Goal: Communication & Community: Share content

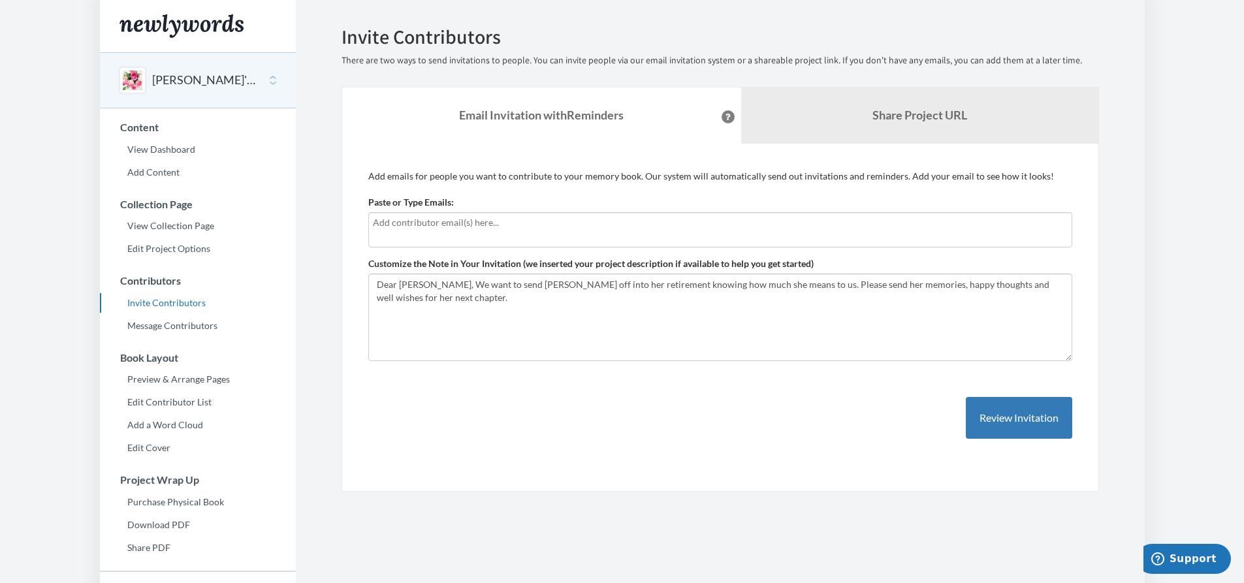
click at [413, 221] on input "text" at bounding box center [720, 222] width 695 height 14
type input "[PERSON_NAME][EMAIL_ADDRESS][PERSON_NAME][DOMAIN_NAME]"
click at [1000, 414] on button "Review Invitation" at bounding box center [1019, 418] width 106 height 42
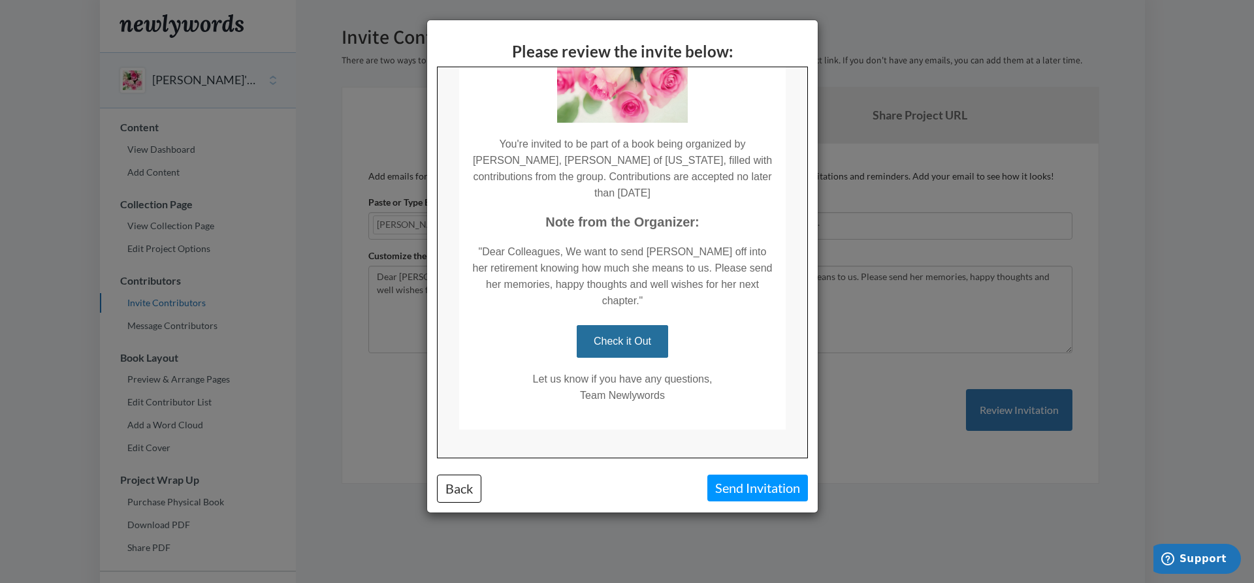
scroll to position [155, 0]
click at [763, 487] on button "Send Invitation" at bounding box center [757, 488] width 101 height 27
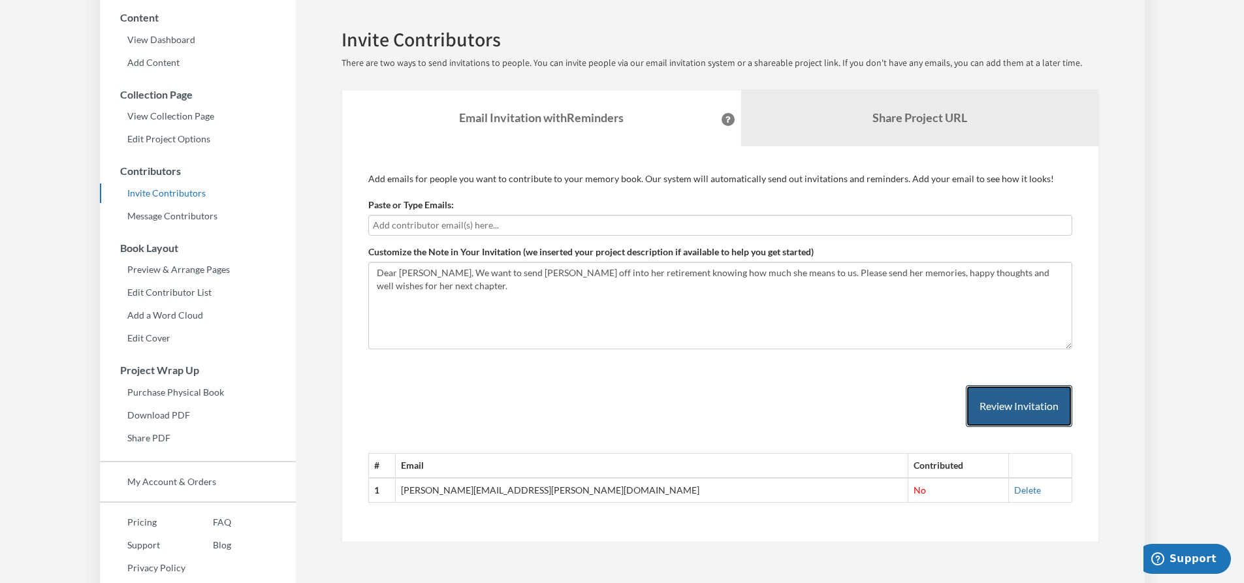
scroll to position [131, 0]
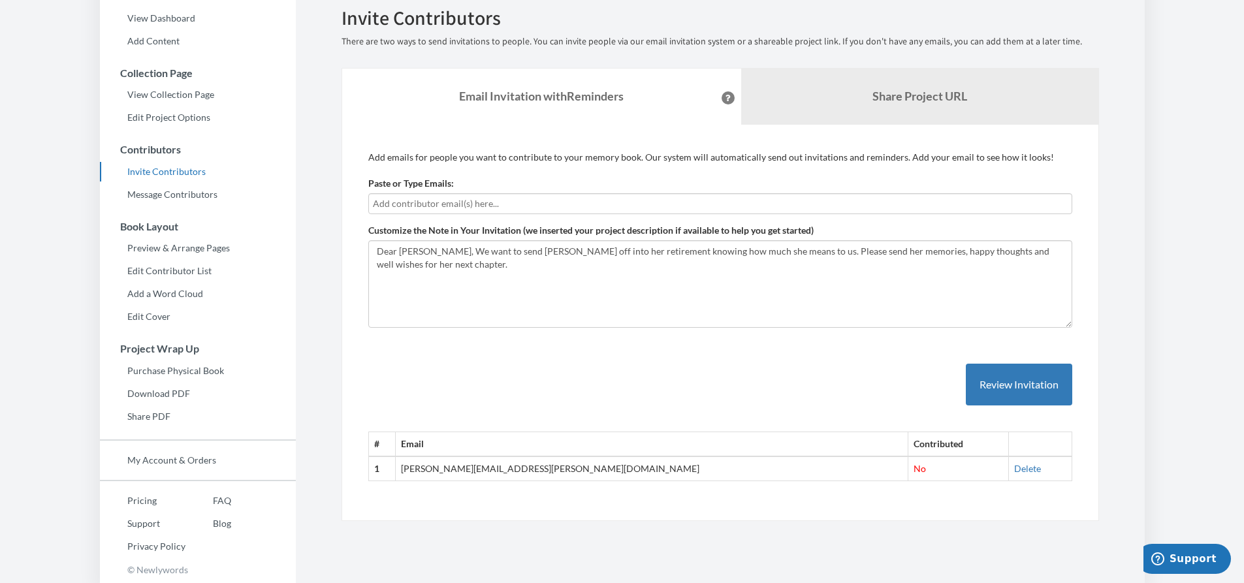
click at [469, 206] on input "text" at bounding box center [720, 204] width 695 height 14
drag, startPoint x: 492, startPoint y: 204, endPoint x: 342, endPoint y: 188, distance: 150.4
click at [345, 192] on div "Add emails for people you want to contribute to your memory book. Our system wi…" at bounding box center [719, 323] width 757 height 397
type input "[PERSON_NAME][EMAIL_ADDRESS][PERSON_NAME][DOMAIN_NAME]"
click at [992, 376] on button "Review Invitation" at bounding box center [1019, 385] width 106 height 42
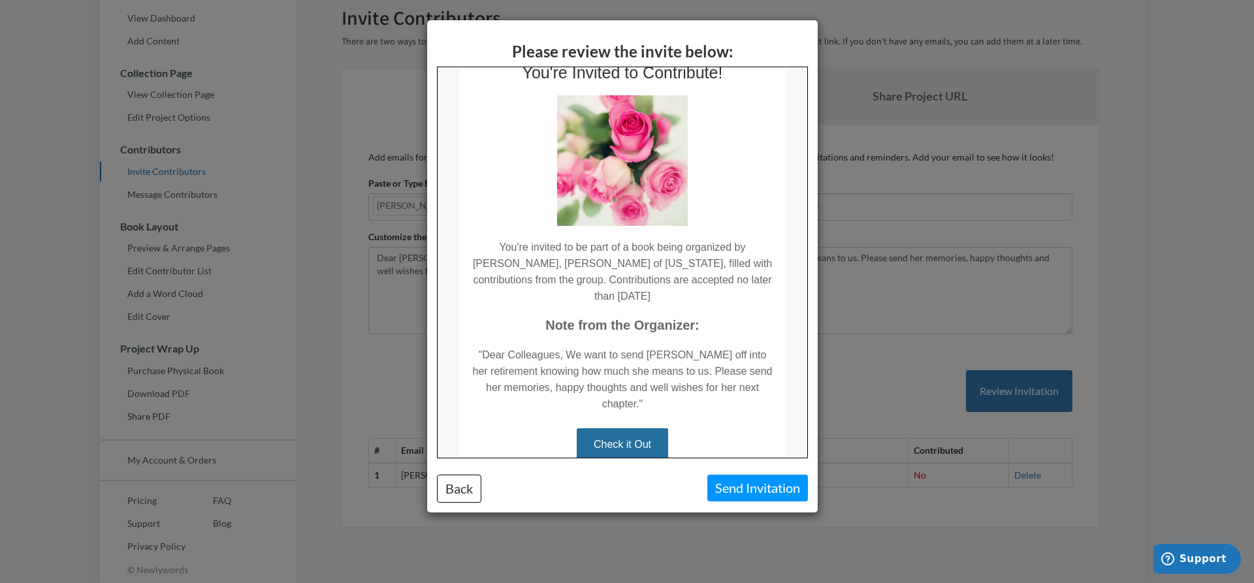
scroll to position [131, 0]
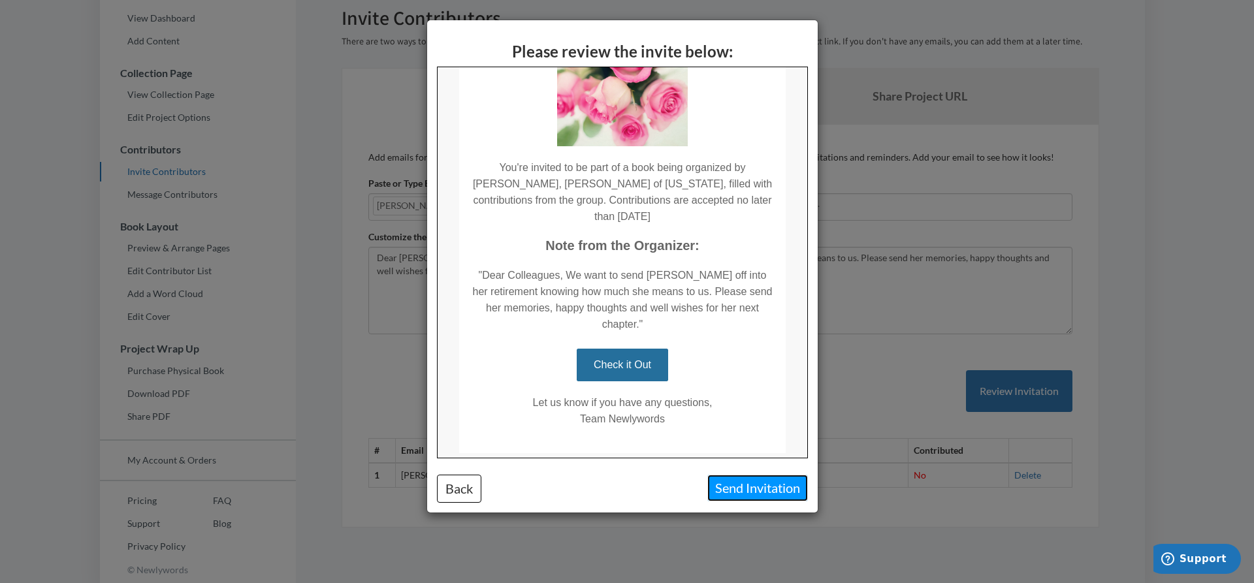
click at [735, 492] on button "Send Invitation" at bounding box center [757, 488] width 101 height 27
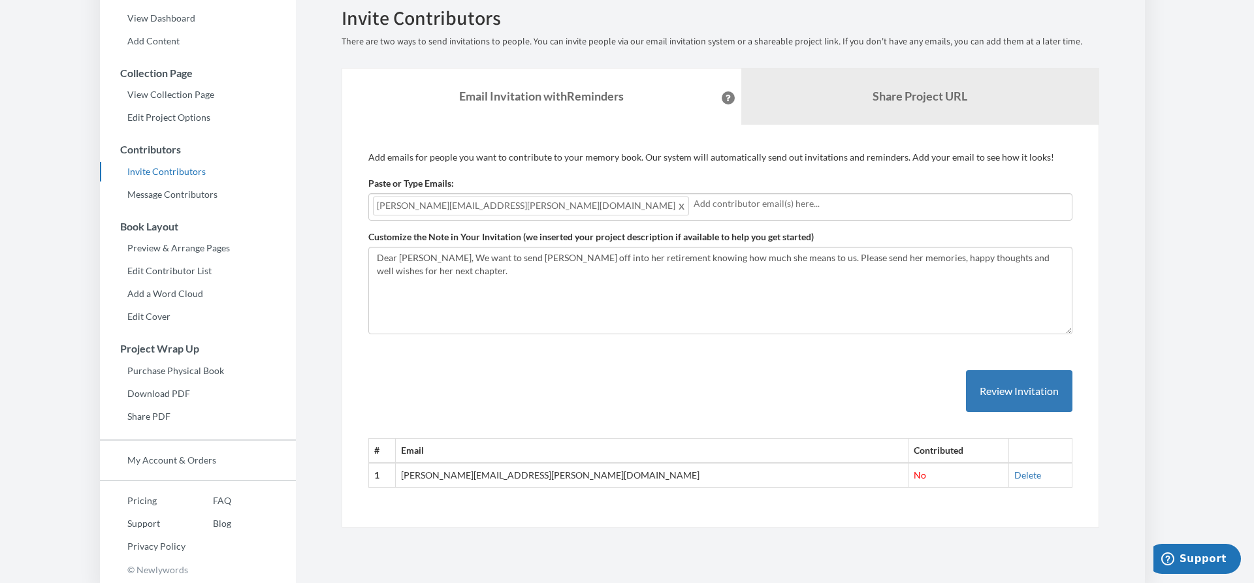
scroll to position [0, 0]
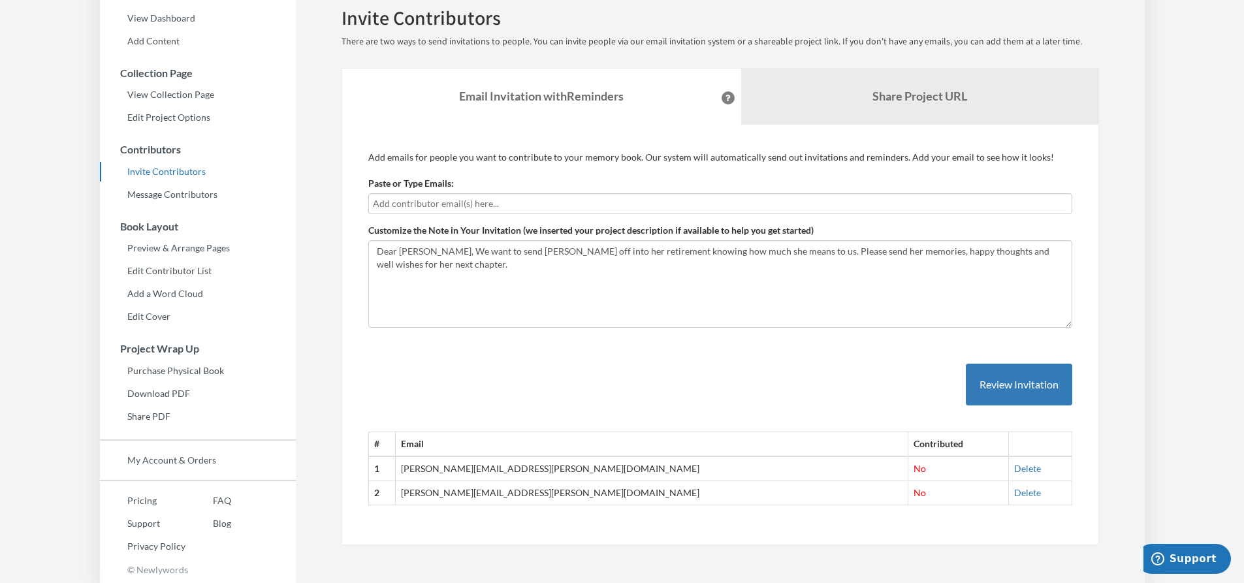
click at [524, 202] on input "text" at bounding box center [720, 204] width 695 height 14
type input "[PERSON_NAME][EMAIL_ADDRESS][DOMAIN_NAME]"
click at [1023, 379] on button "Review Invitation" at bounding box center [1019, 385] width 106 height 42
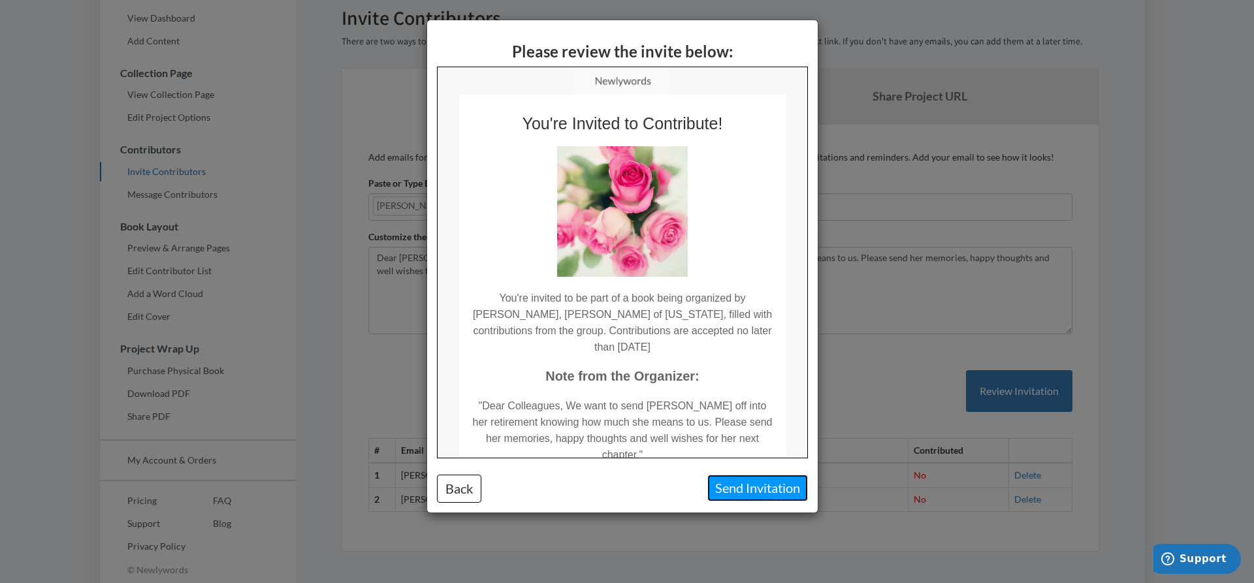
click at [755, 490] on button "Send Invitation" at bounding box center [757, 488] width 101 height 27
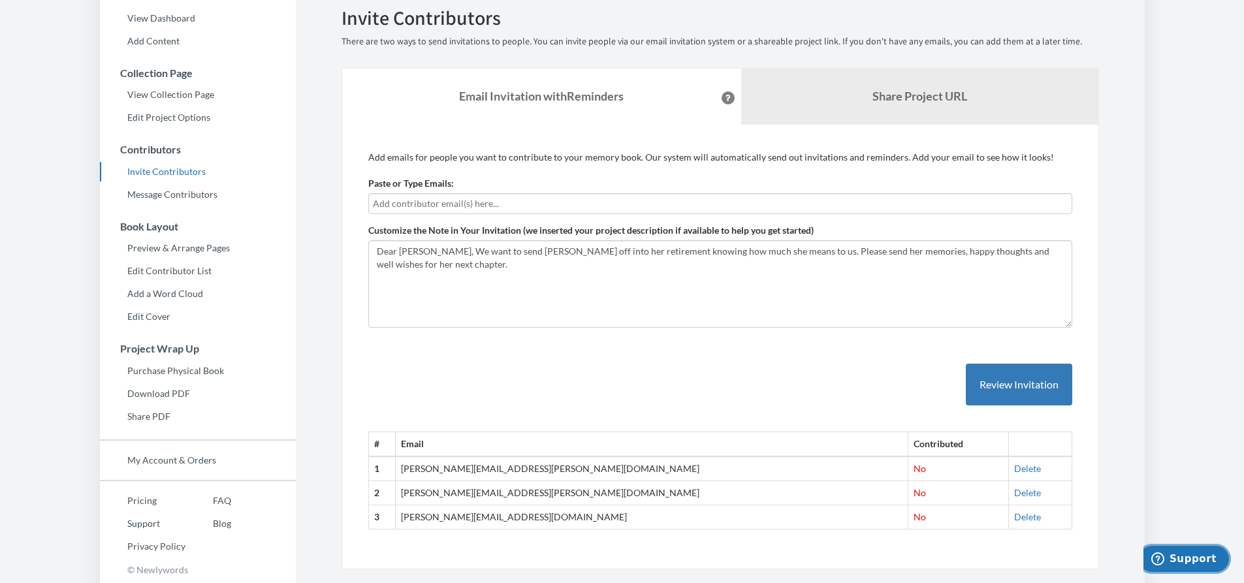
click at [1186, 560] on span "Support" at bounding box center [1192, 559] width 47 height 12
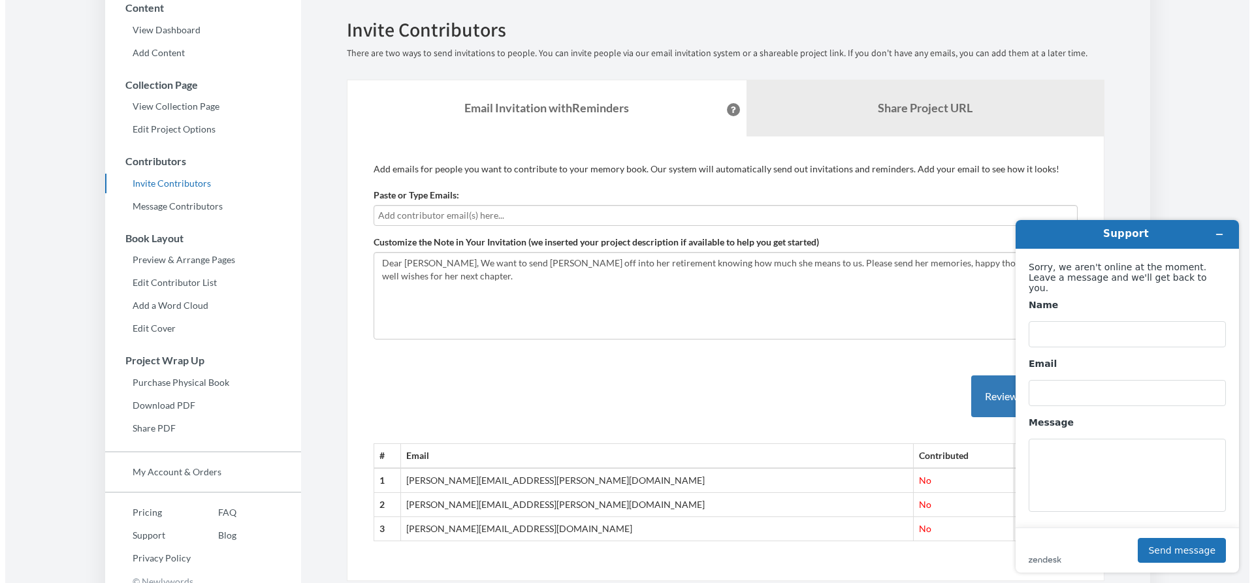
scroll to position [131, 0]
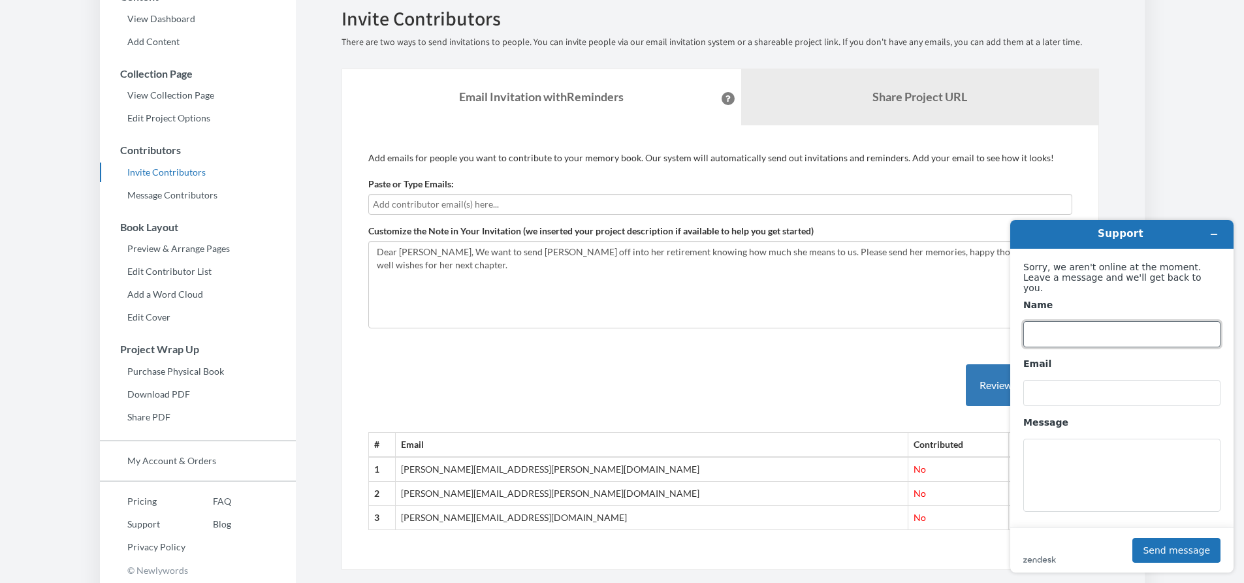
click at [1084, 330] on input "Name" at bounding box center [1121, 334] width 197 height 26
type input "[PERSON_NAME]"
click at [1053, 386] on input "Email" at bounding box center [1121, 393] width 197 height 26
type input "[PERSON_NAME][EMAIL_ADDRESS][PERSON_NAME][DOMAIN_NAME]"
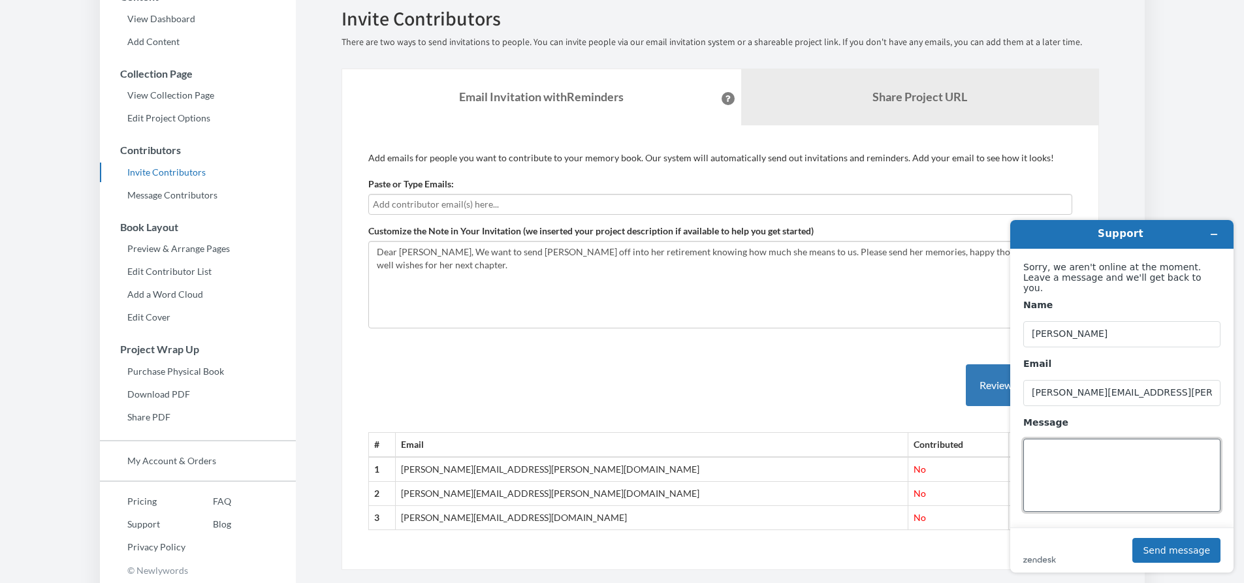
click at [1058, 441] on textarea "Message" at bounding box center [1121, 475] width 197 height 73
type textarea "I have sent 3 requests for con"
click at [1215, 233] on icon "Minimize widget" at bounding box center [1213, 234] width 9 height 9
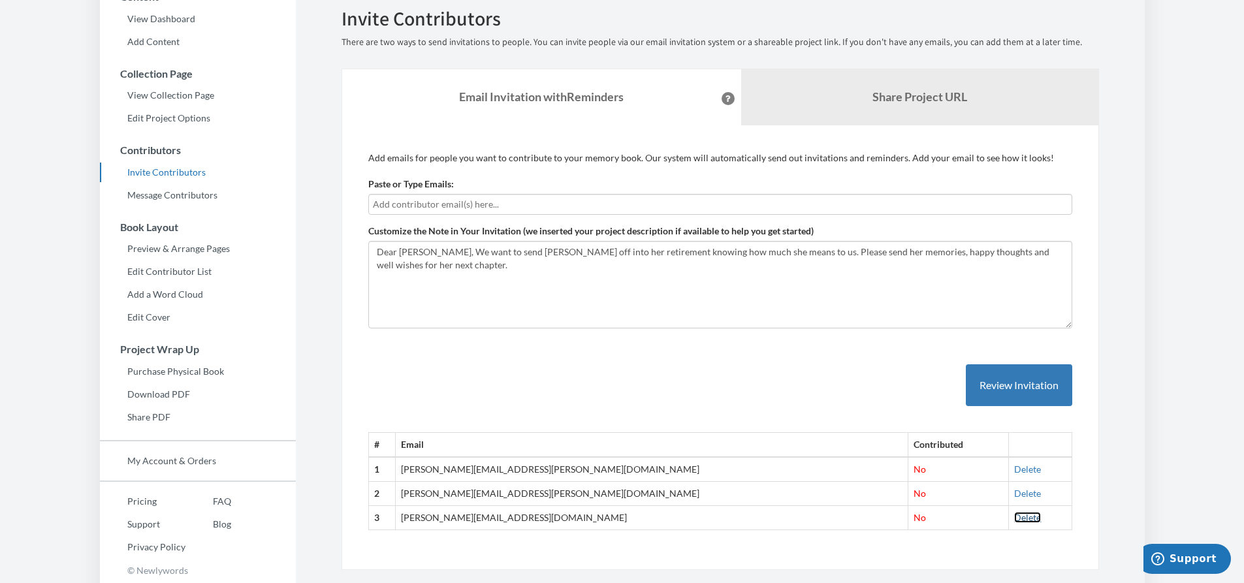
drag, startPoint x: 986, startPoint y: 516, endPoint x: 682, endPoint y: 42, distance: 562.4
click at [1014, 516] on link "Delete" at bounding box center [1027, 517] width 27 height 11
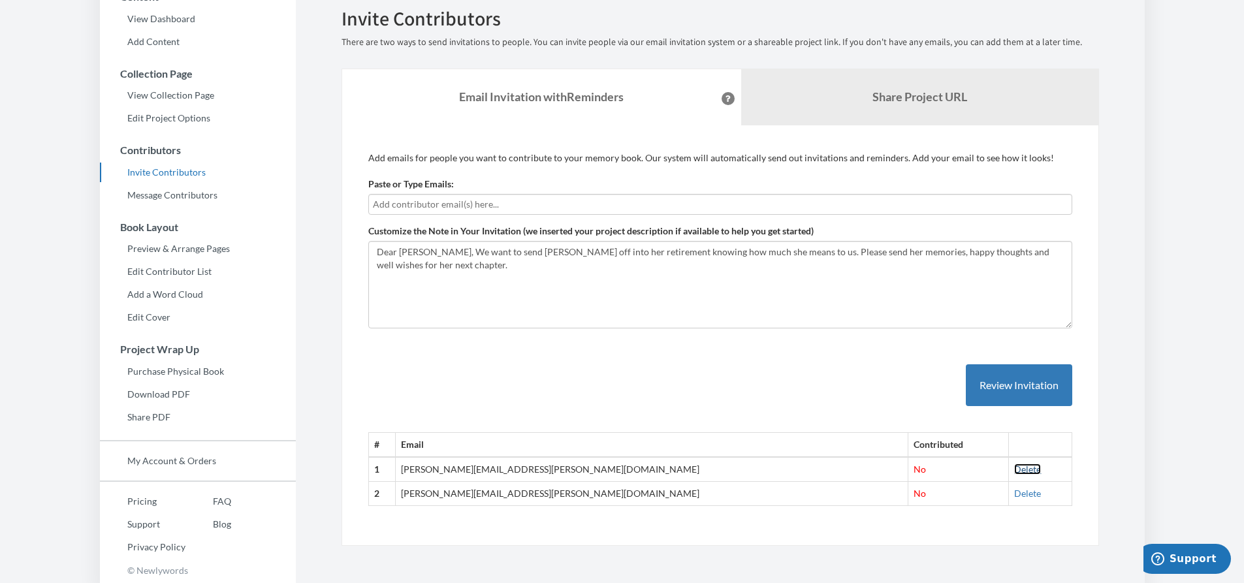
click at [1014, 471] on link "Delete" at bounding box center [1027, 469] width 27 height 11
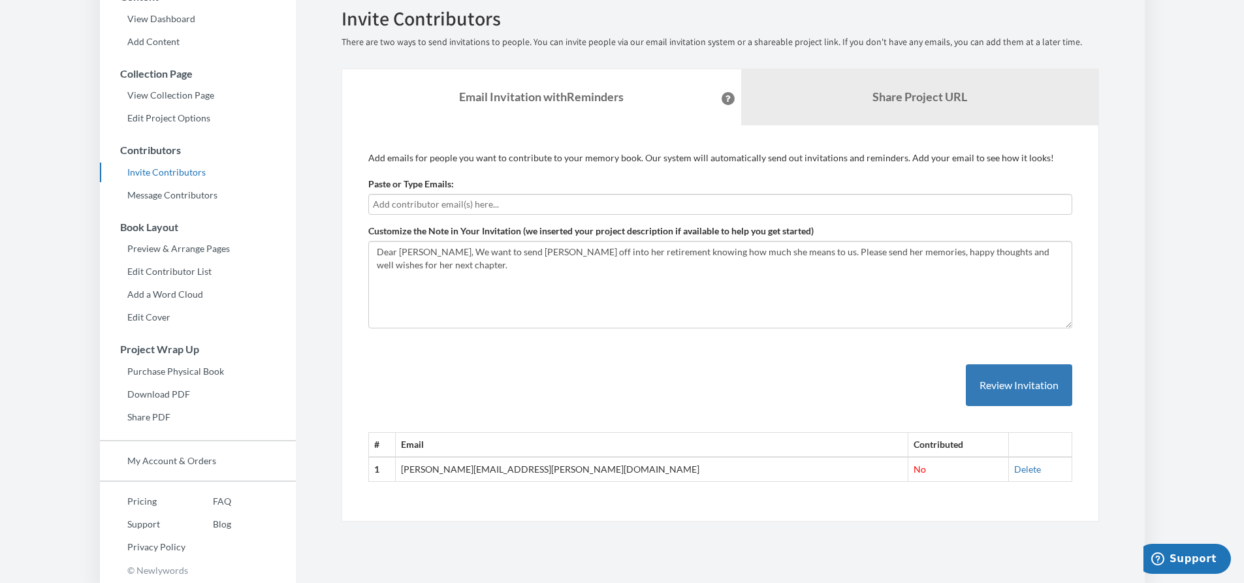
click at [454, 208] on input "text" at bounding box center [720, 204] width 695 height 14
type input "[PERSON_NAME][EMAIL_ADDRESS][PERSON_NAME][DOMAIN_NAME]"
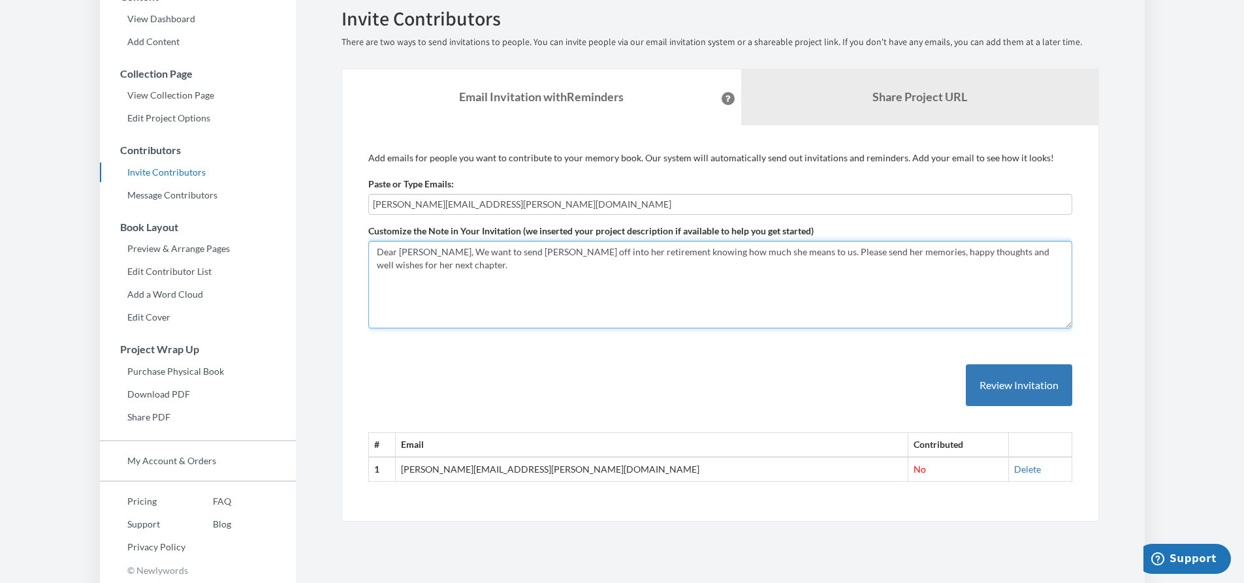
click at [441, 253] on textarea "Dear [PERSON_NAME], We want to send [PERSON_NAME] off into her retirement knowi…" at bounding box center [720, 284] width 704 height 87
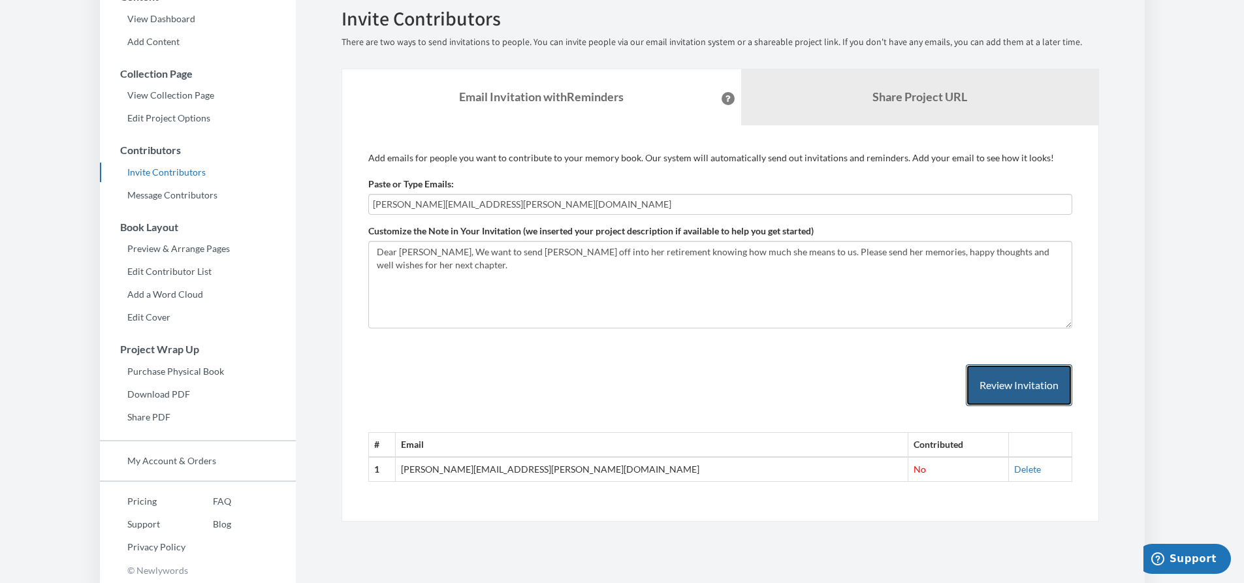
click at [1015, 381] on button "Review Invitation" at bounding box center [1019, 385] width 106 height 42
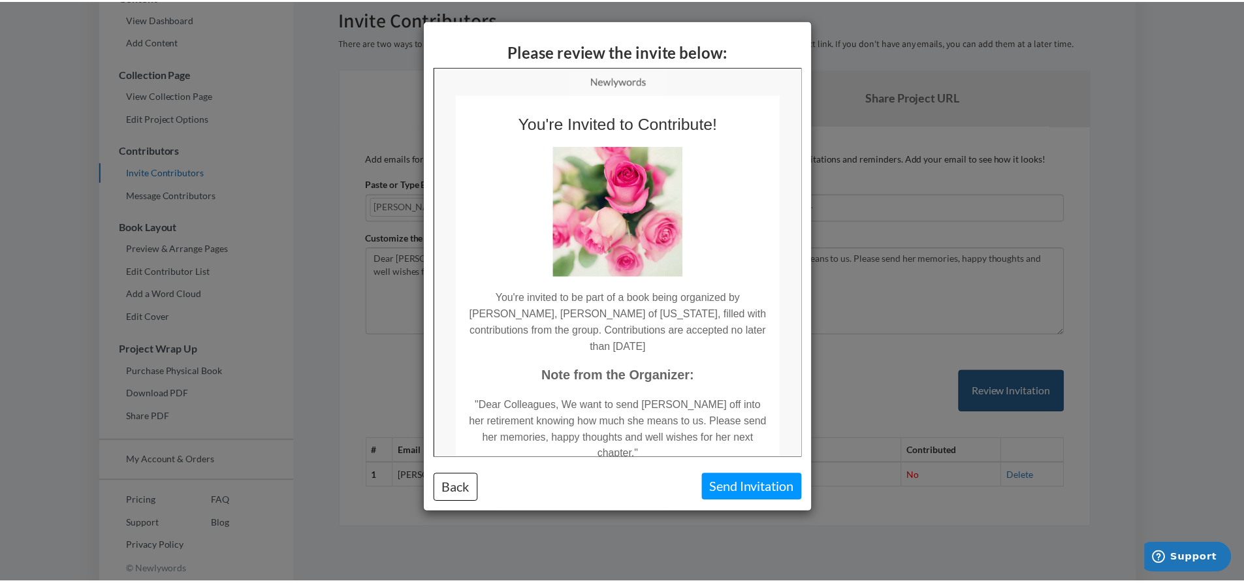
scroll to position [0, 0]
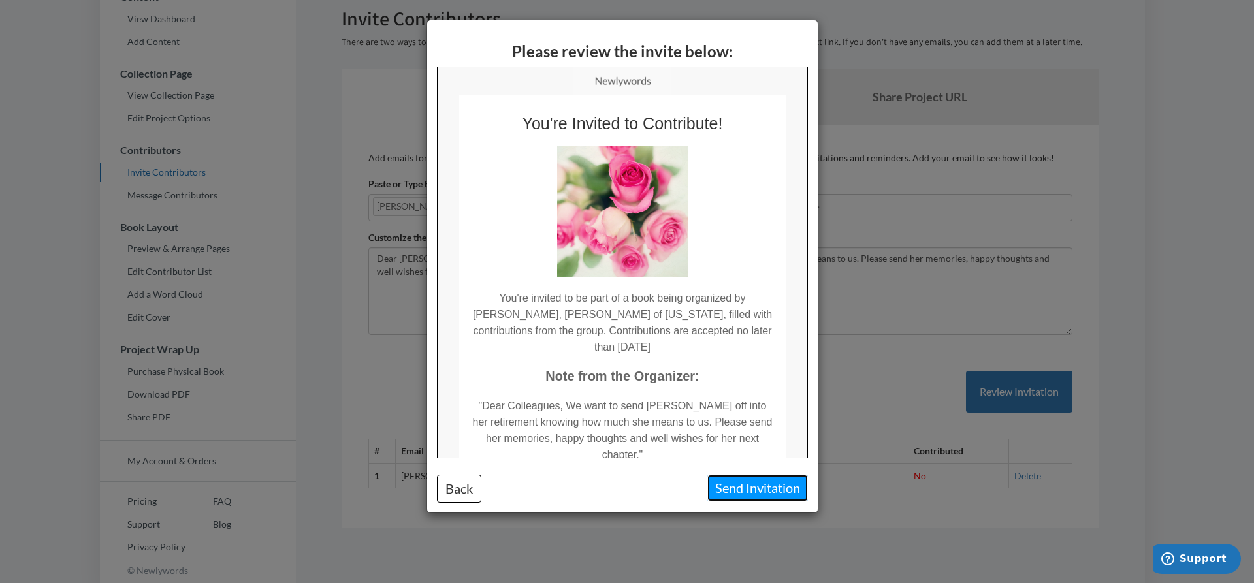
click at [761, 485] on button "Send Invitation" at bounding box center [757, 488] width 101 height 27
